Goal: Task Accomplishment & Management: Manage account settings

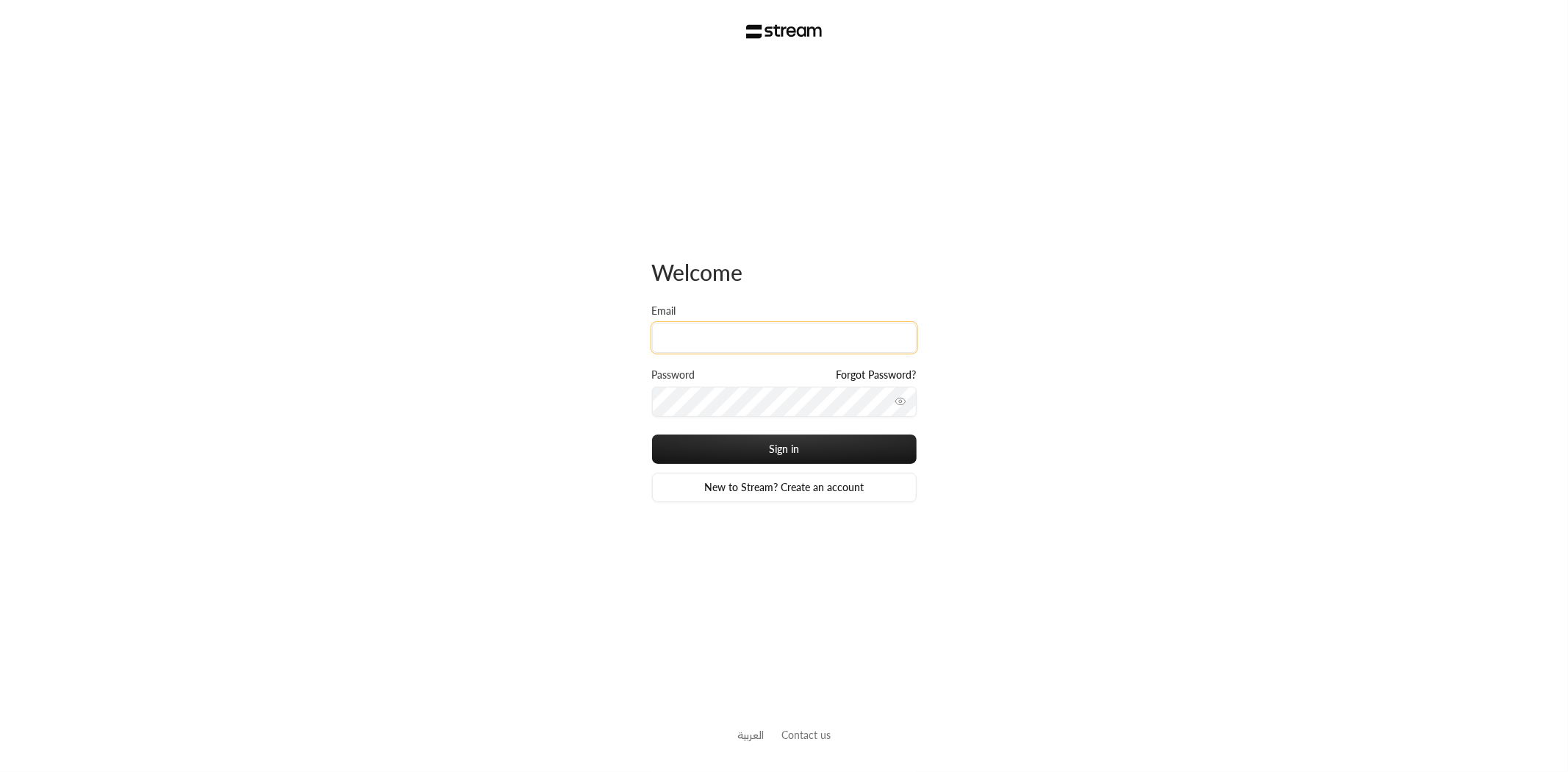
click at [681, 332] on input "Email" at bounding box center [784, 338] width 264 height 30
type input "[EMAIL_ADDRESS][DOMAIN_NAME]"
click at [652, 435] on button "Sign in" at bounding box center [784, 450] width 264 height 30
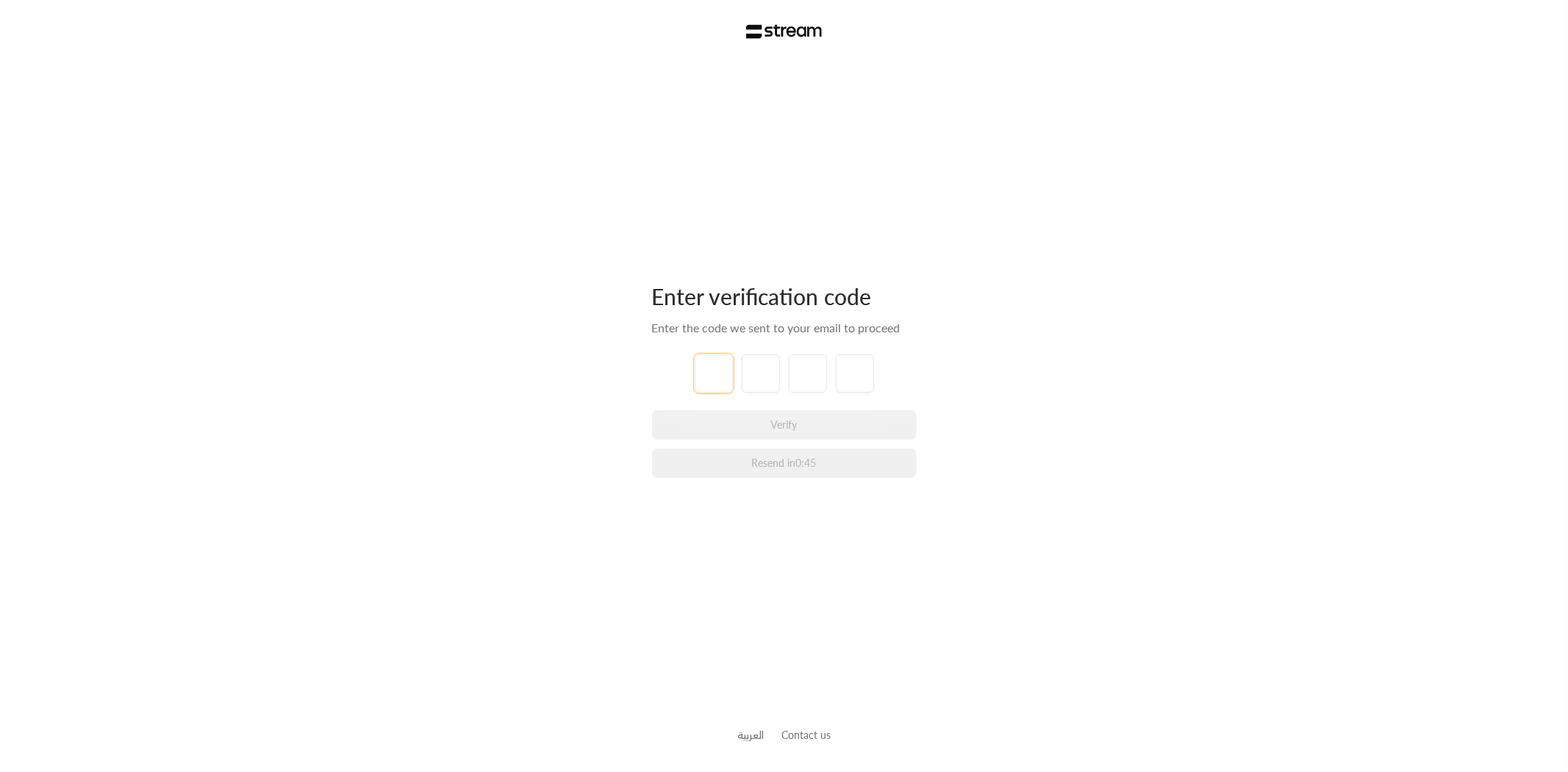
type input "6"
type input "0"
type input "1"
type input "7"
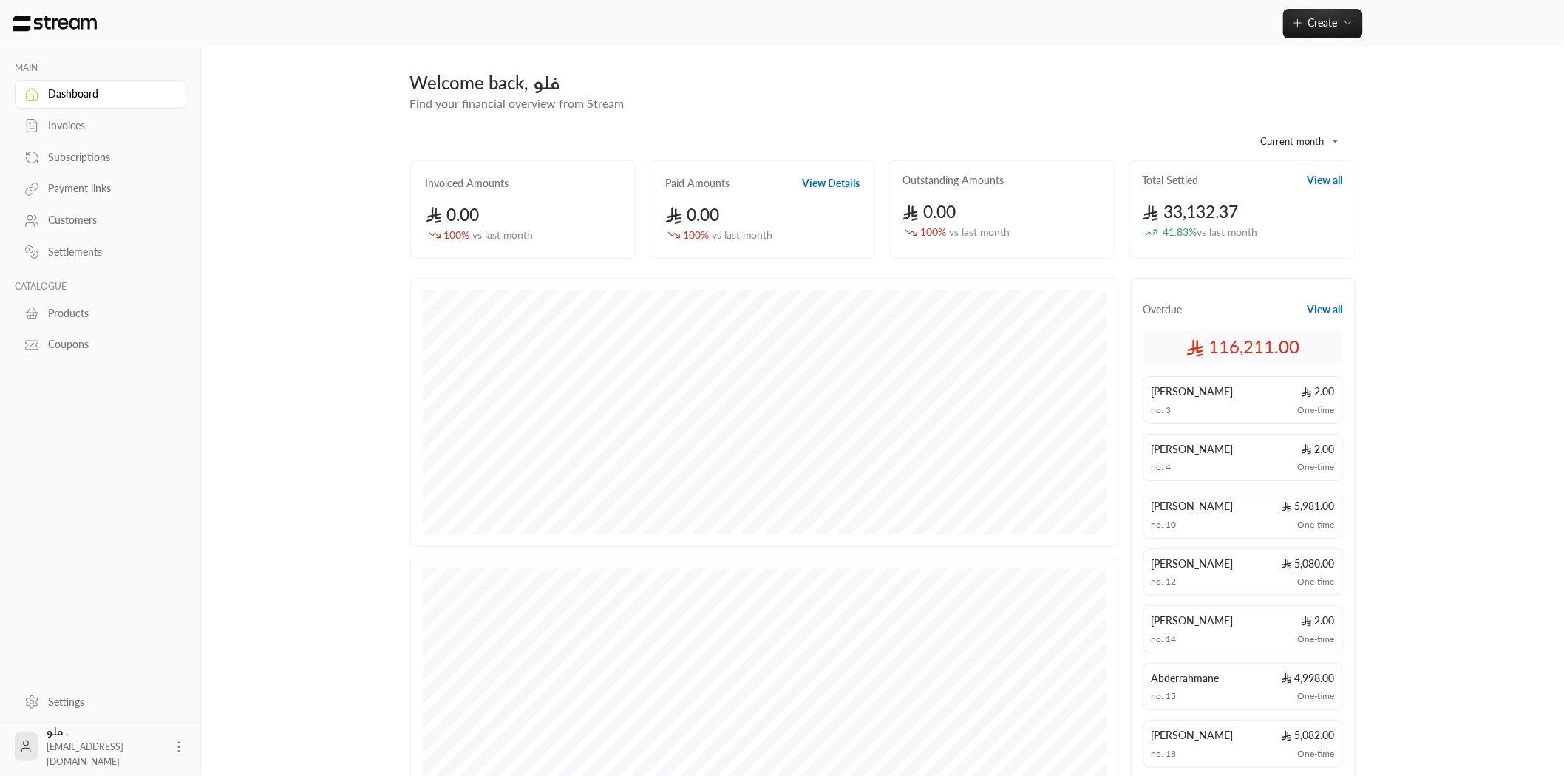
click at [75, 700] on div "Settings" at bounding box center [108, 702] width 120 height 15
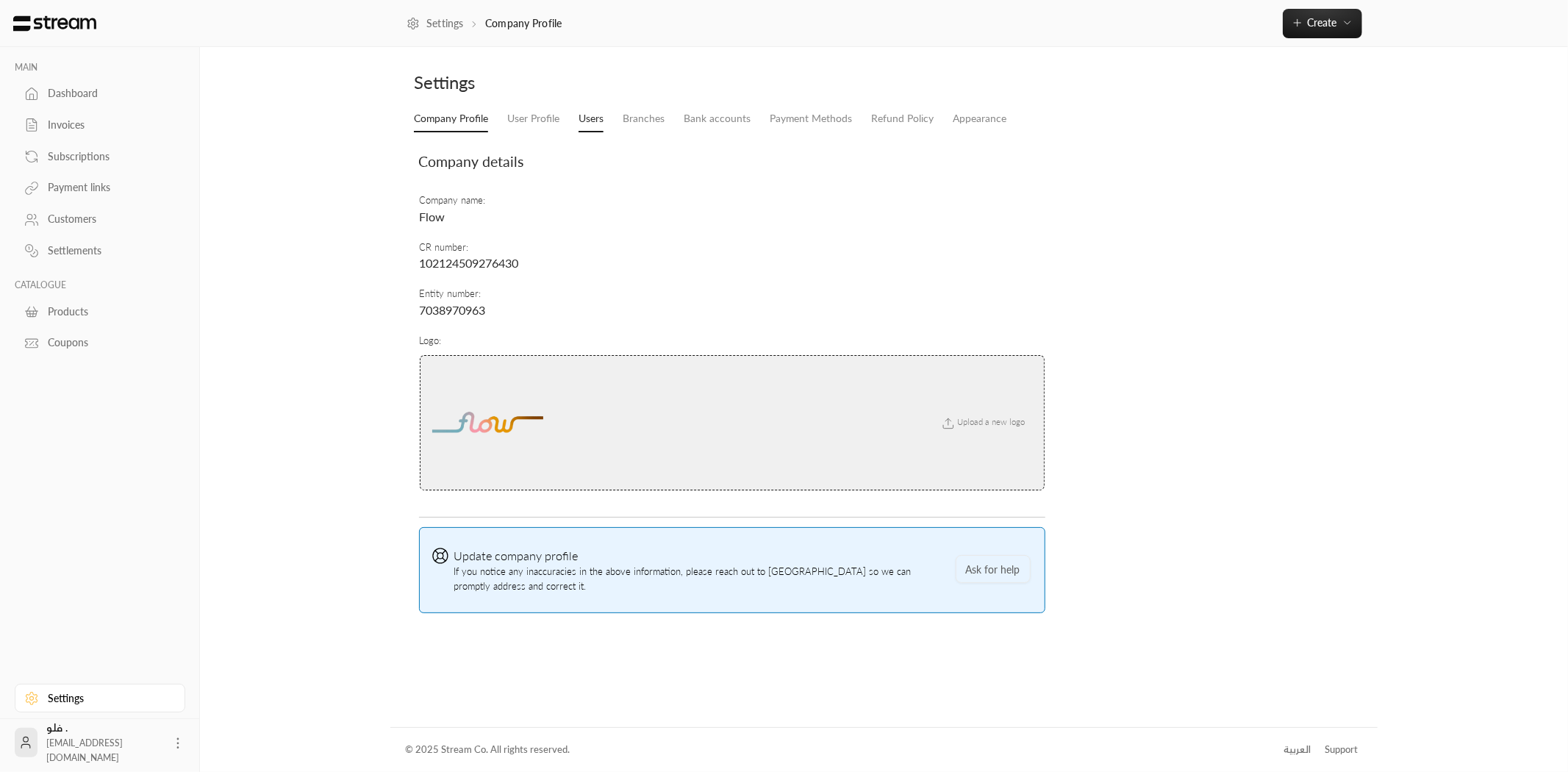
click at [586, 116] on link "Users" at bounding box center [591, 118] width 25 height 27
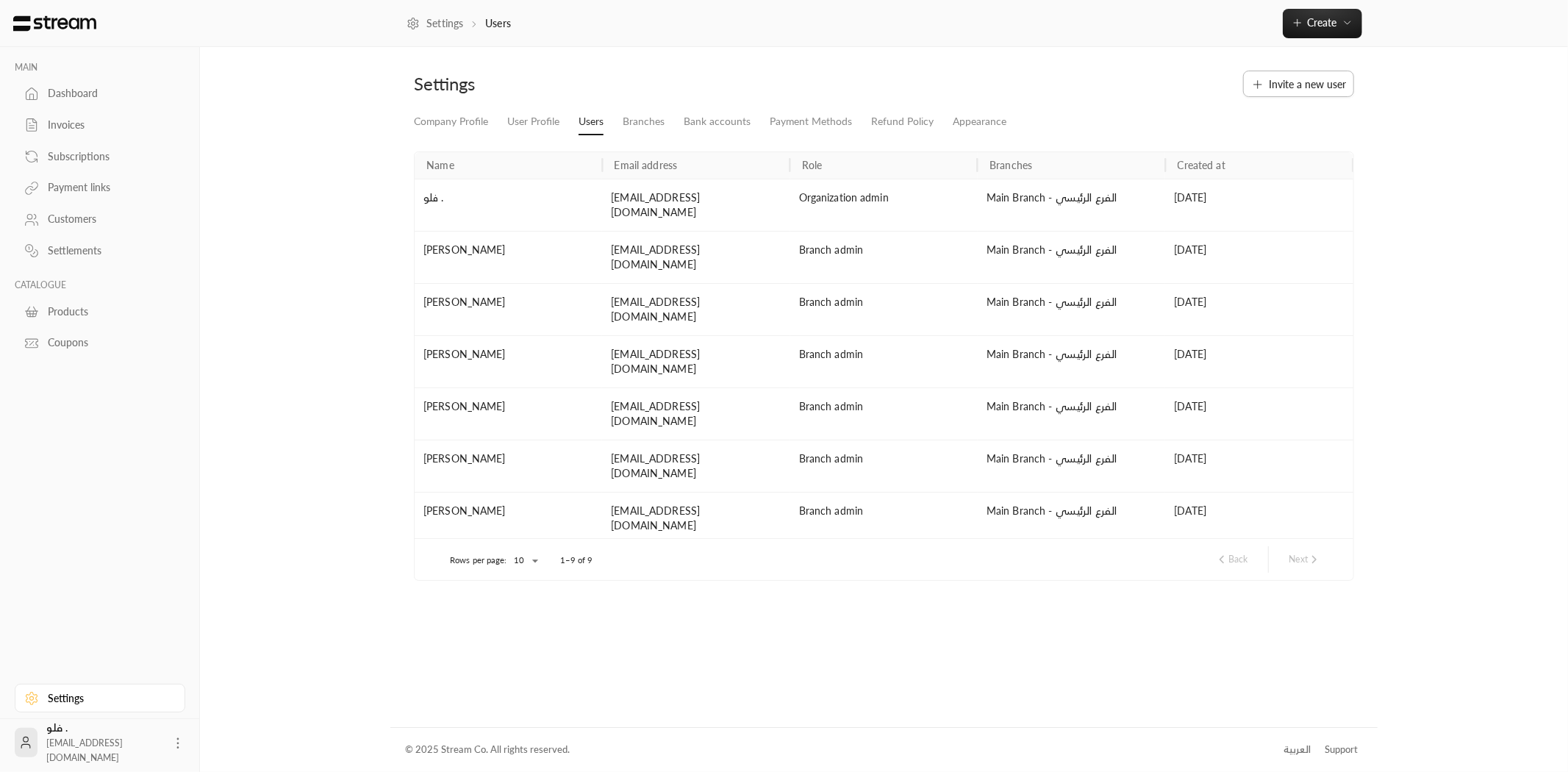
click at [1299, 79] on span "Invite a new user" at bounding box center [1307, 85] width 78 height 16
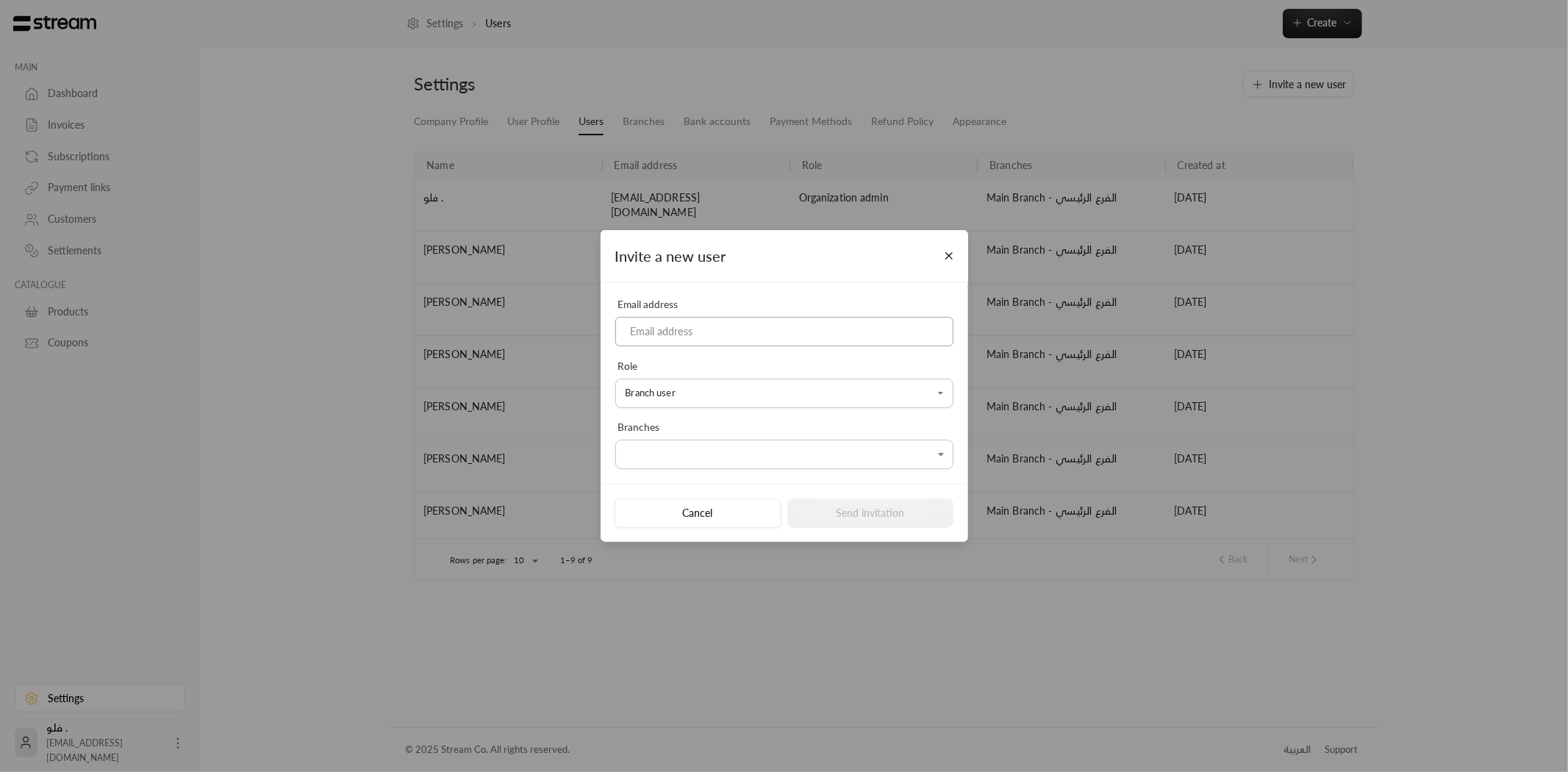
click at [717, 340] on input at bounding box center [784, 332] width 338 height 30
click at [347, 199] on div "**********" at bounding box center [784, 386] width 1568 height 772
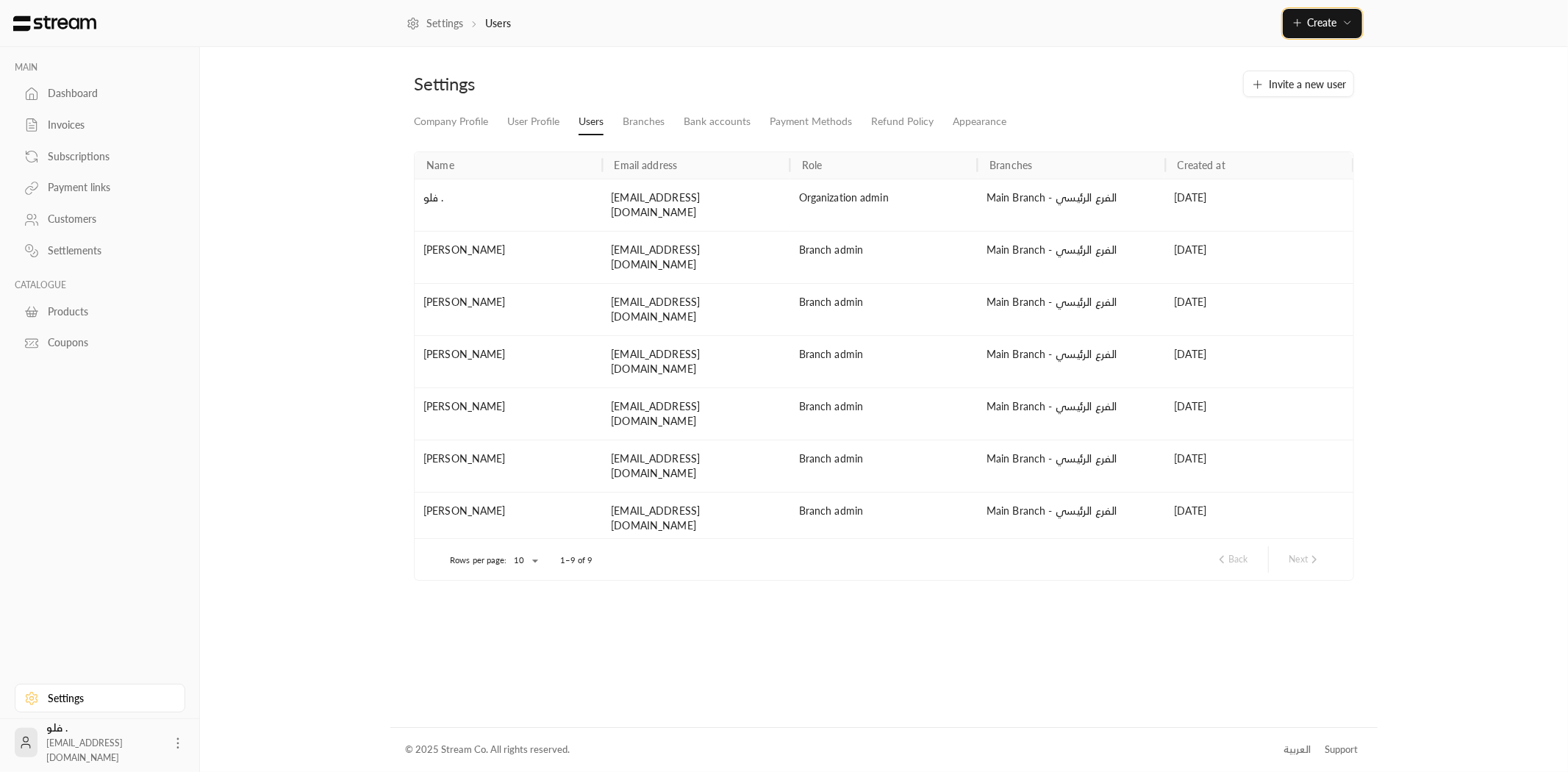
click at [1312, 33] on button "Create" at bounding box center [1322, 24] width 80 height 30
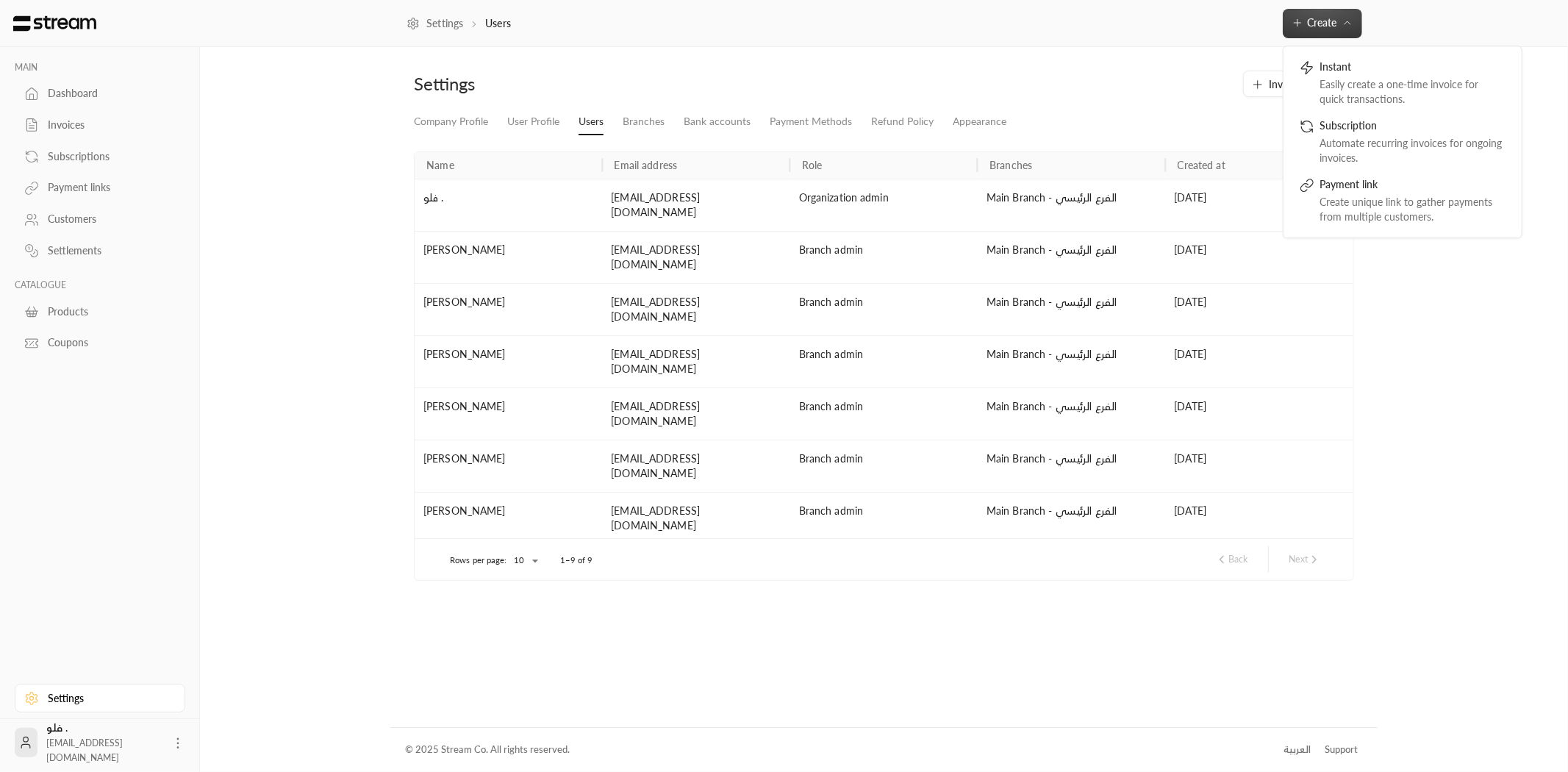
click at [1129, 42] on div "Settings Users Create Instant Easily create a one-time invoice for quick transa…" at bounding box center [884, 23] width 1368 height 47
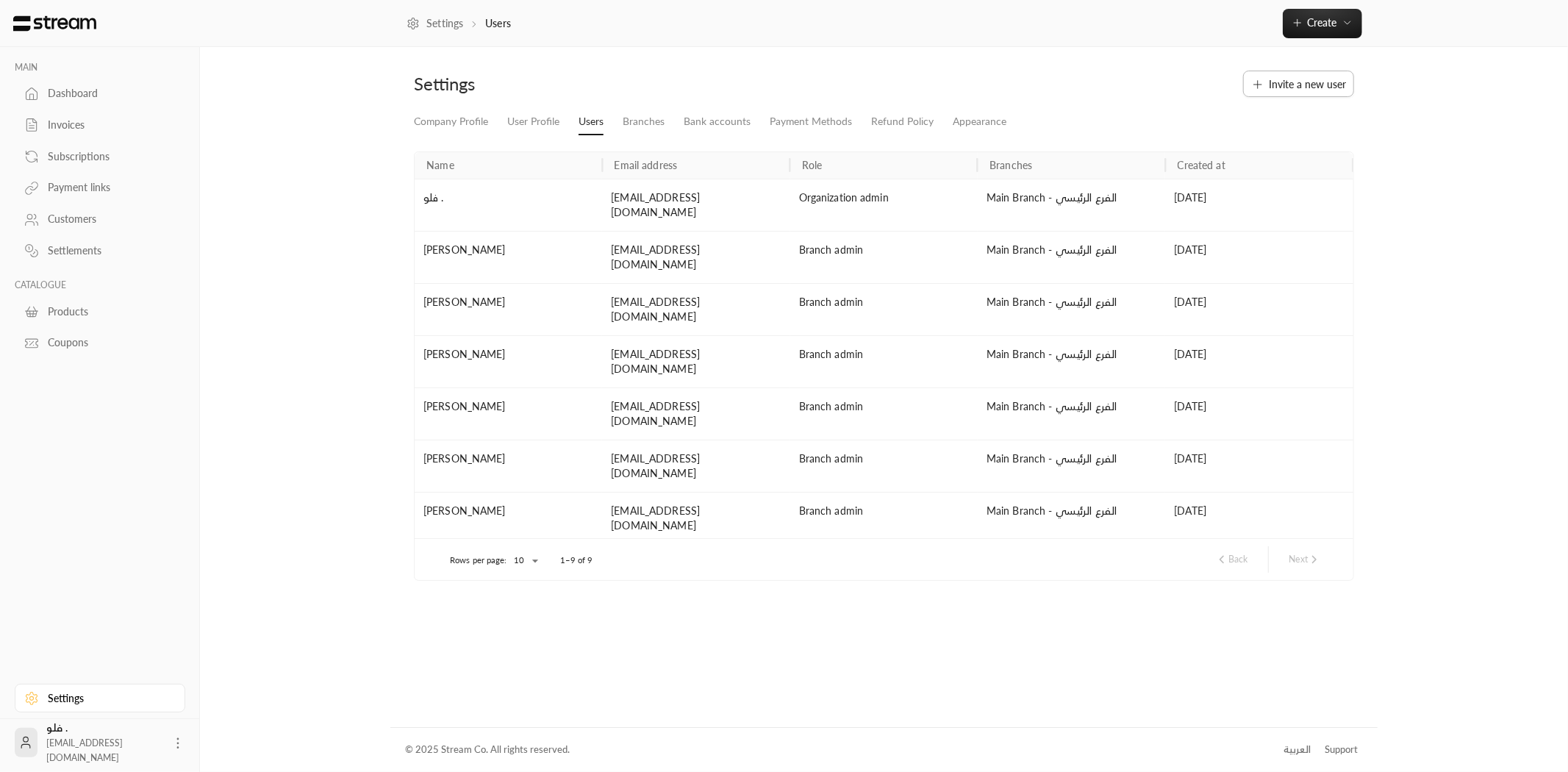
click at [1268, 85] on button "Invite a new user" at bounding box center [1299, 84] width 111 height 27
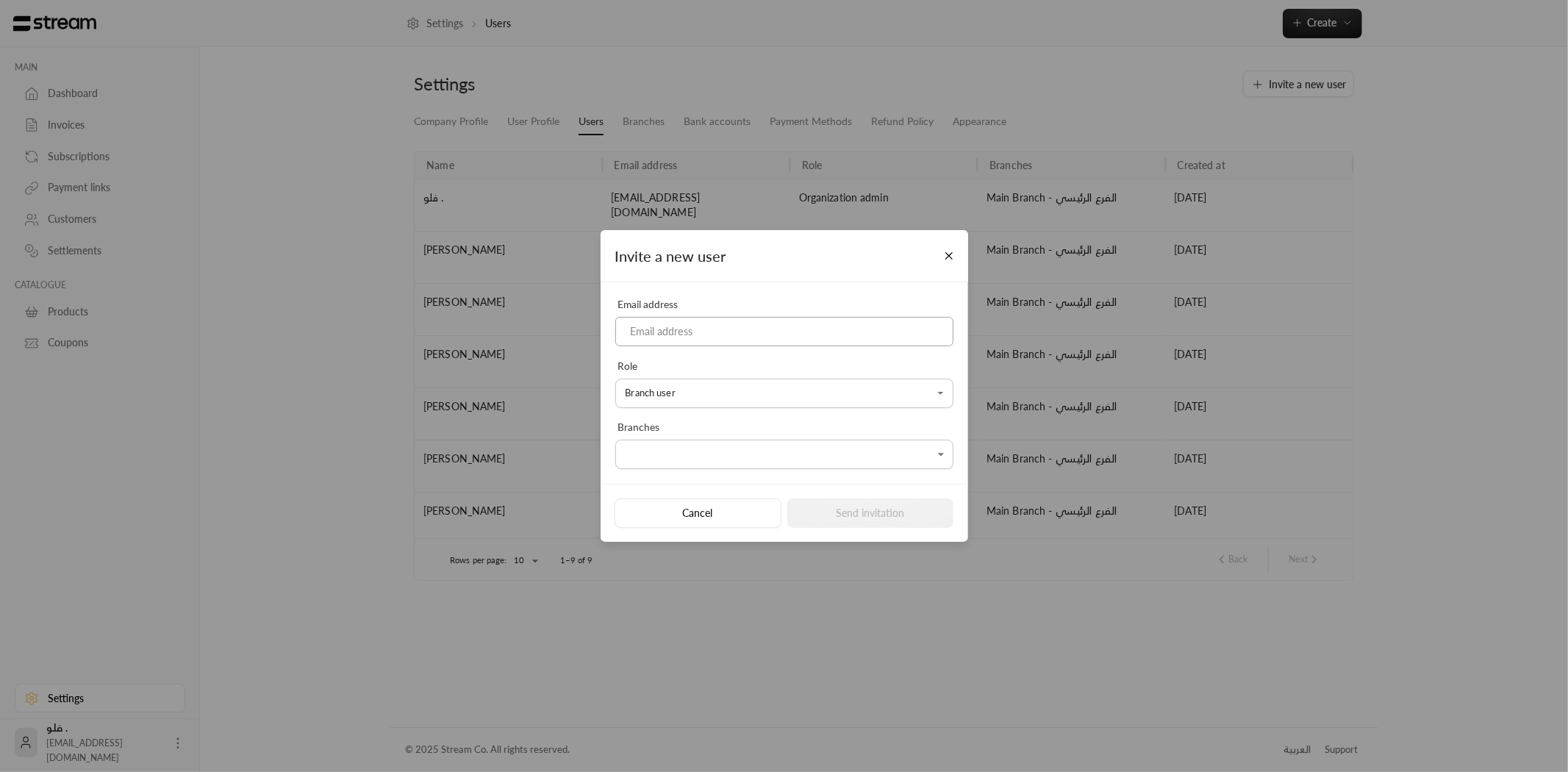
click at [674, 318] on input at bounding box center [784, 332] width 338 height 30
paste input "[EMAIL_ADDRESS][DOMAIN_NAME]"
type input "[EMAIL_ADDRESS][DOMAIN_NAME]"
click at [731, 393] on body "MAIN Dashboard Invoices Subscriptions Payment links Customers Settlements CATAL…" at bounding box center [784, 386] width 1568 height 772
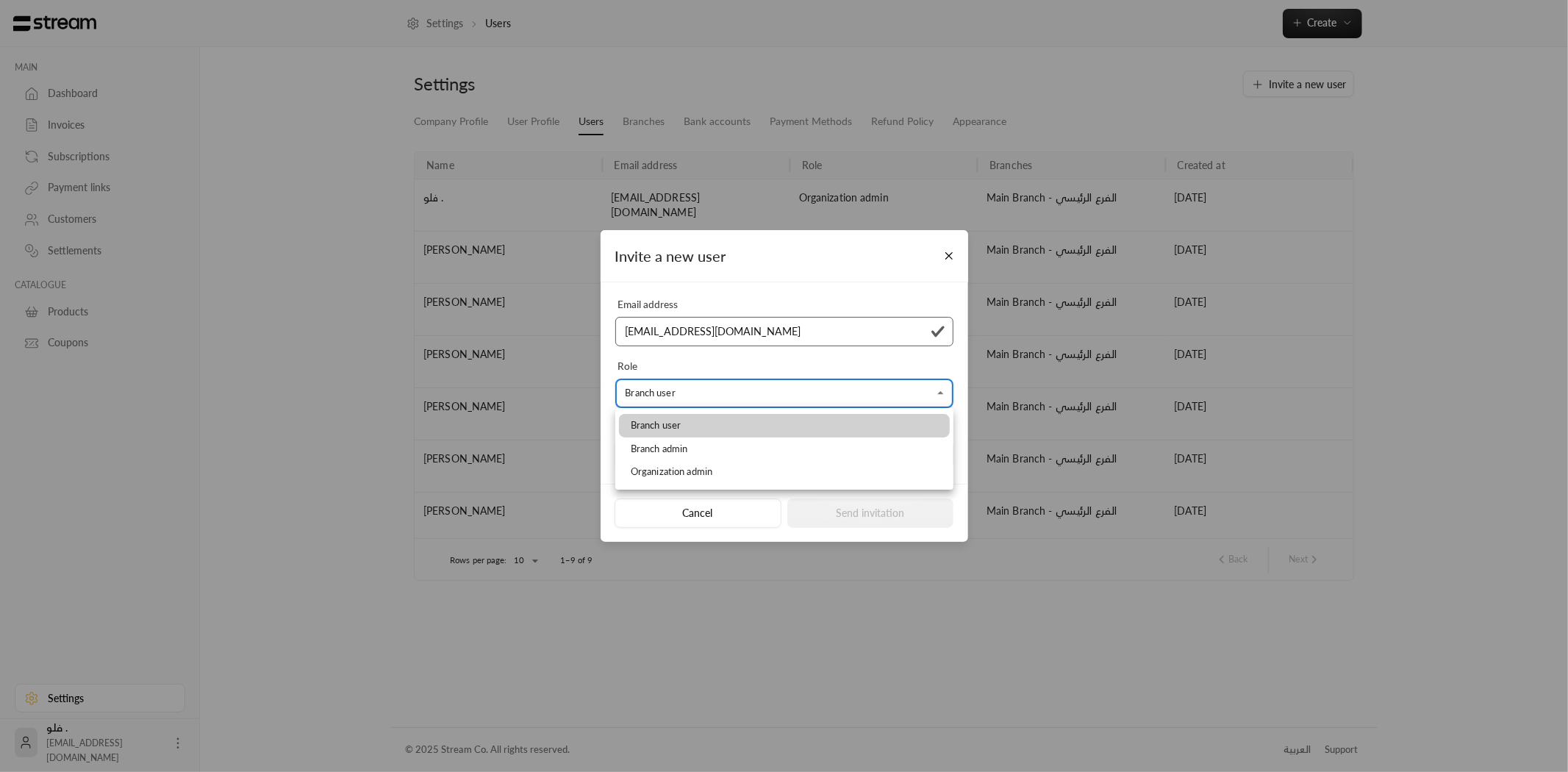
click at [707, 424] on li "Branch user" at bounding box center [784, 426] width 331 height 24
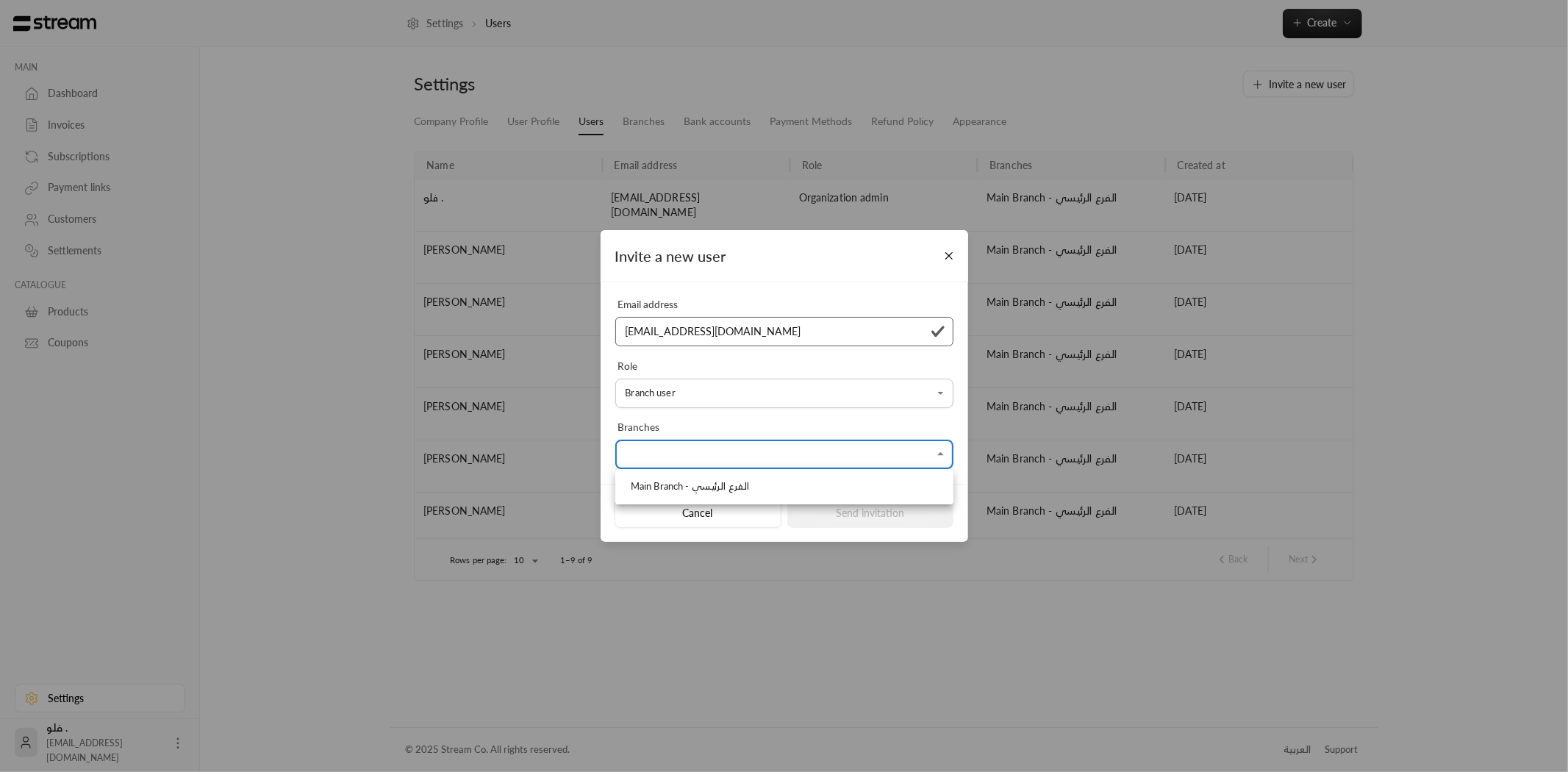
click at [703, 452] on body "MAIN Dashboard Invoices Subscriptions Payment links Customers Settlements CATAL…" at bounding box center [784, 386] width 1568 height 772
click at [713, 490] on span "Main Branch - الفرع الرئيسي" at bounding box center [689, 486] width 118 height 15
type input "**********"
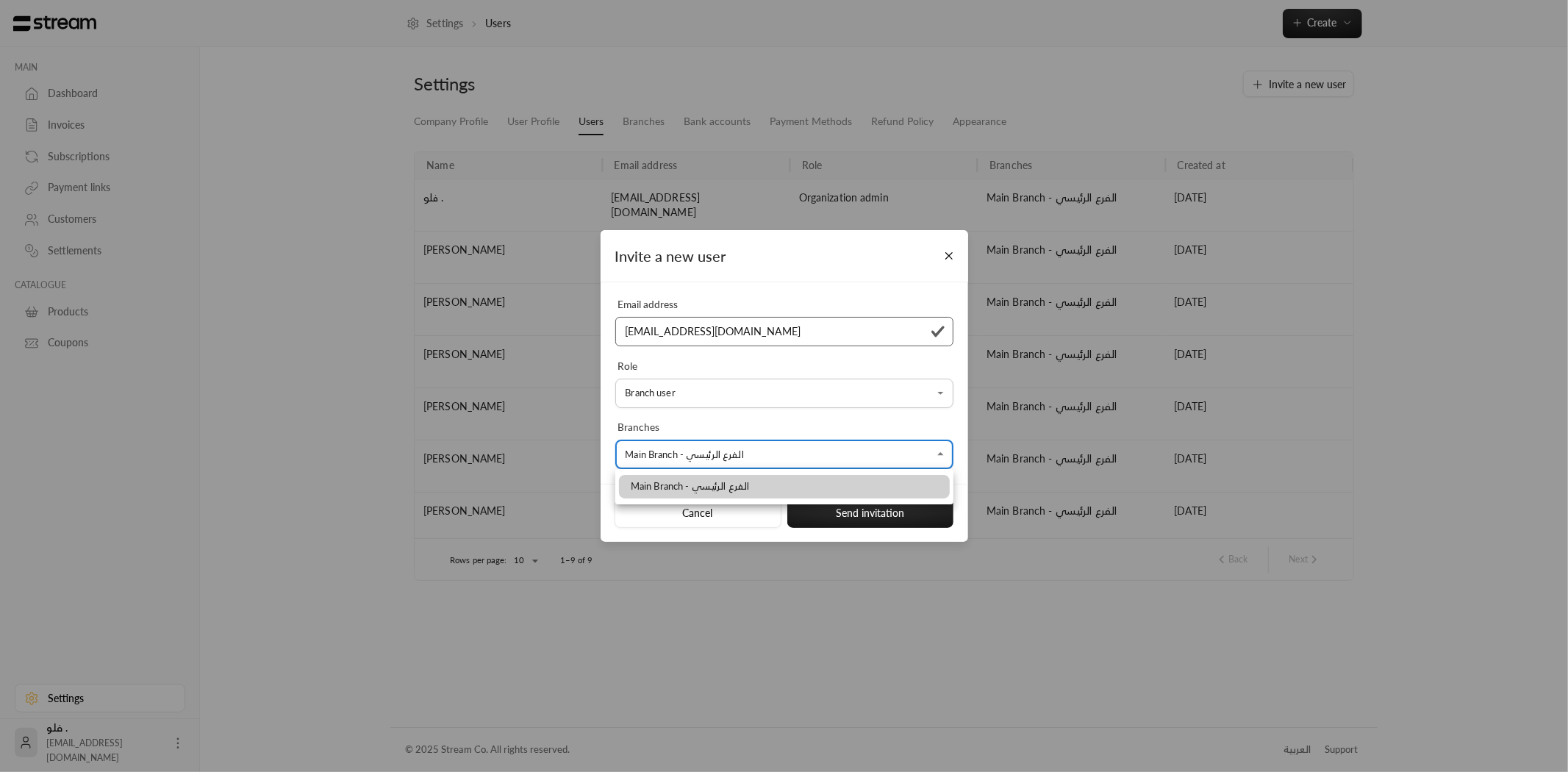
click at [867, 520] on div at bounding box center [784, 386] width 1568 height 772
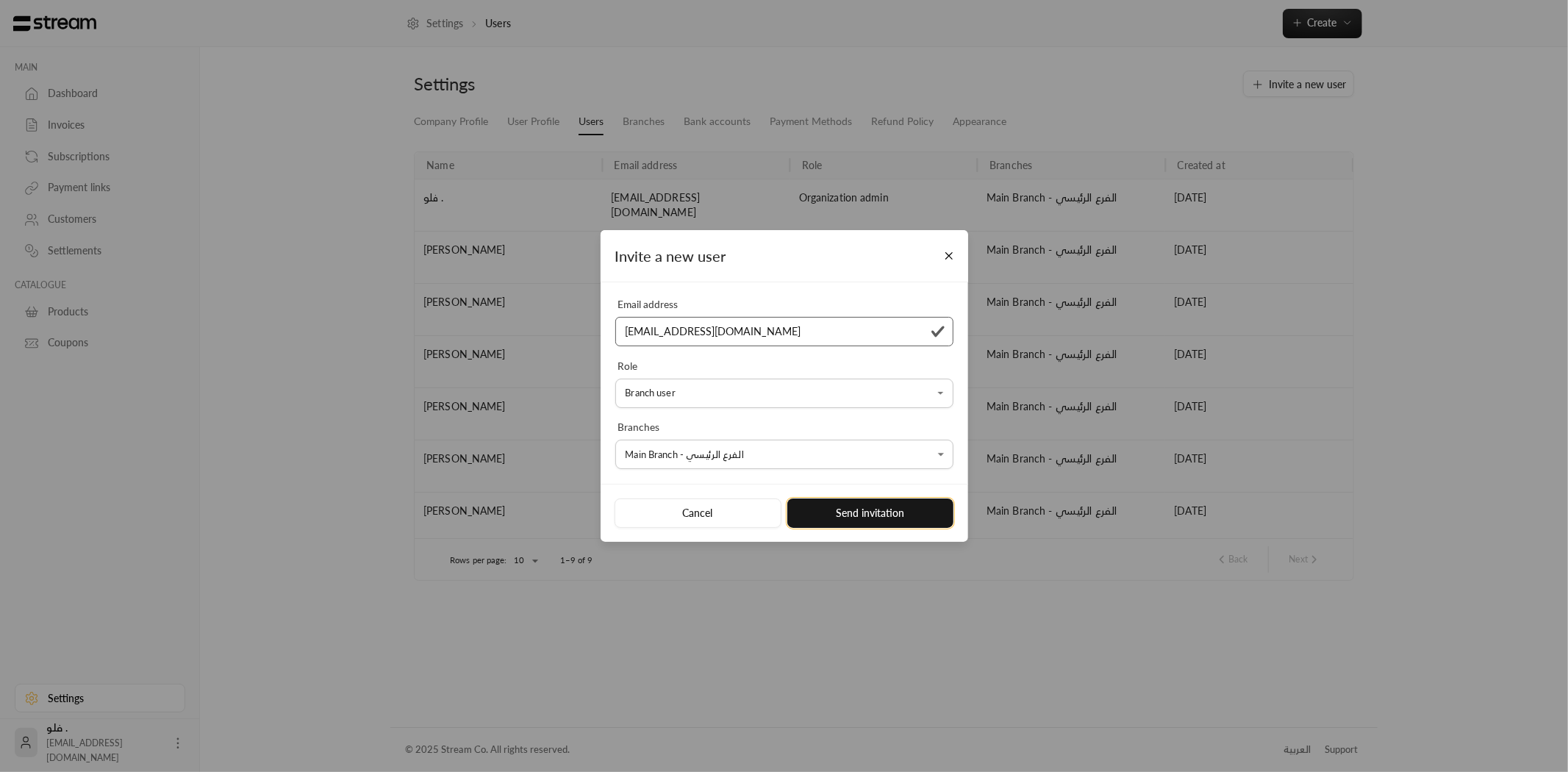
click at [882, 514] on button "Send invitation" at bounding box center [871, 513] width 167 height 30
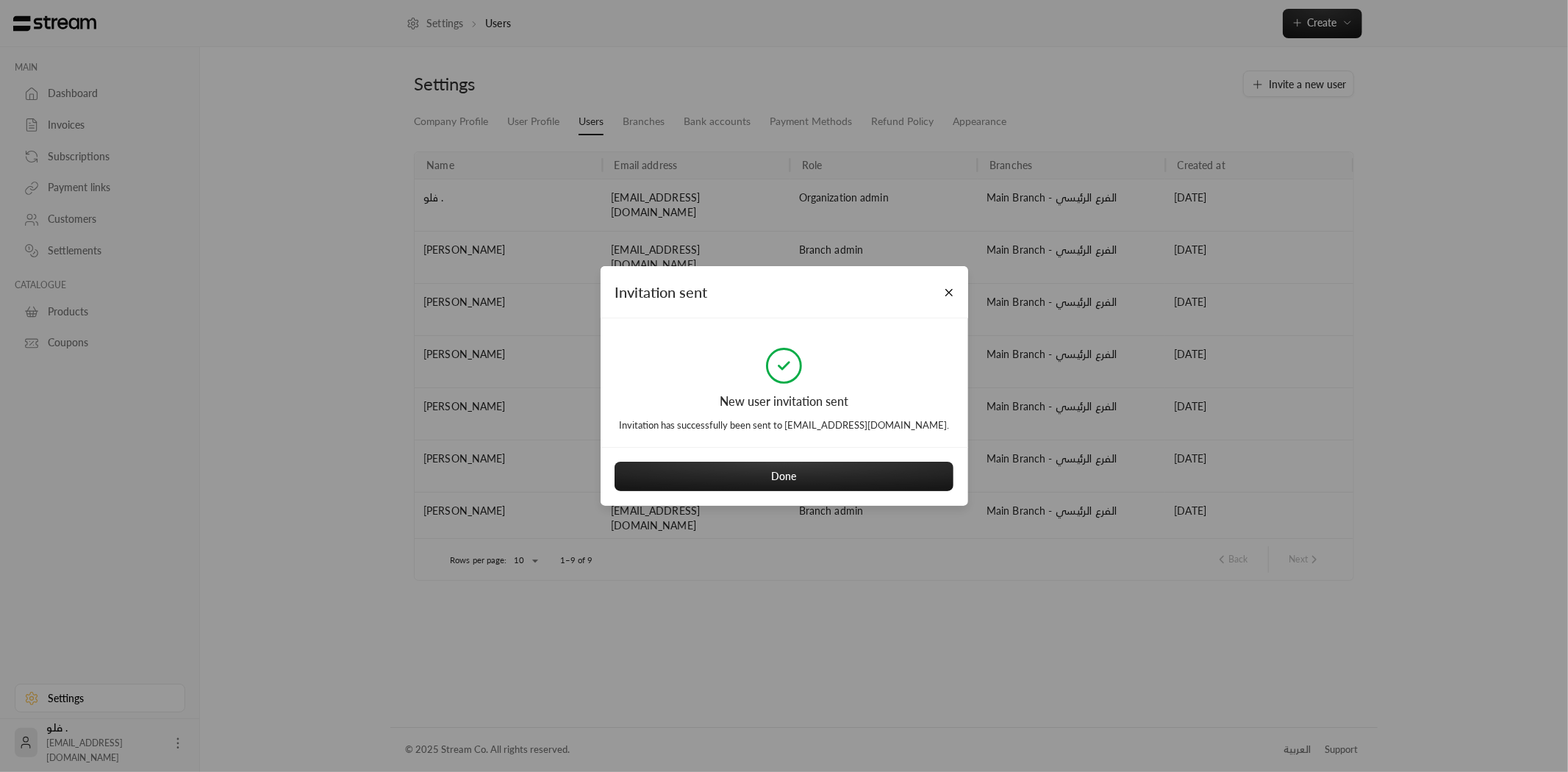
click at [805, 589] on div "Invitation sent New user invitation sent Invitation has successfully been sent …" at bounding box center [784, 386] width 1568 height 772
